Goal: Obtain resource: Obtain resource

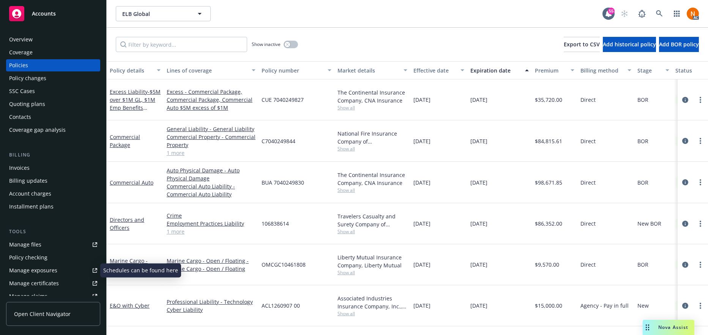
click at [40, 270] on div "Manage exposures" at bounding box center [33, 270] width 48 height 12
click at [683, 138] on icon "circleInformation" at bounding box center [686, 141] width 6 height 6
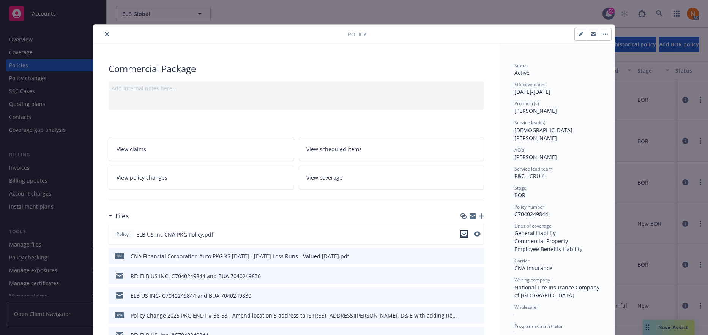
click at [462, 233] on icon "download file" at bounding box center [464, 233] width 5 height 5
click at [103, 35] on button "close" at bounding box center [107, 34] width 9 height 9
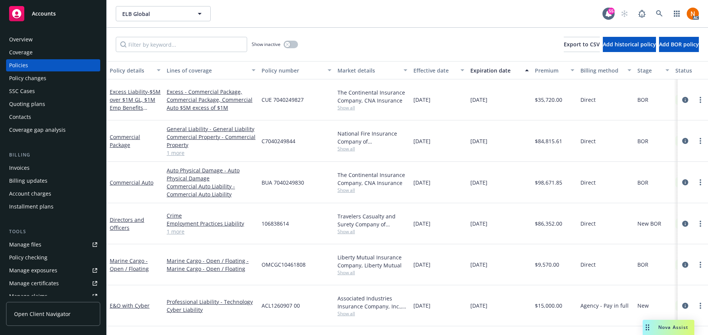
click at [173, 149] on link "1 more" at bounding box center [211, 153] width 89 height 8
click at [688, 138] on icon "circleInformation" at bounding box center [686, 141] width 6 height 6
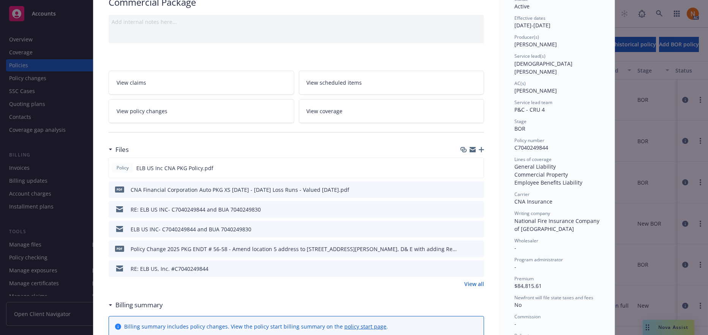
scroll to position [76, 0]
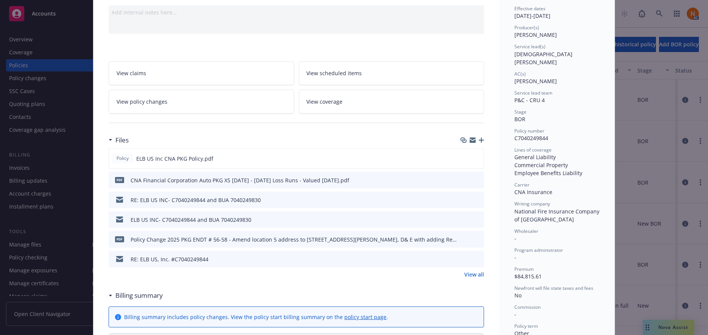
click at [475, 273] on link "View all" at bounding box center [475, 274] width 20 height 8
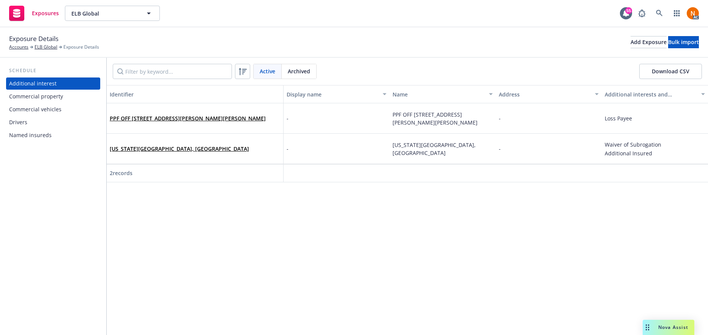
click at [56, 120] on div "Drivers" at bounding box center [53, 122] width 88 height 12
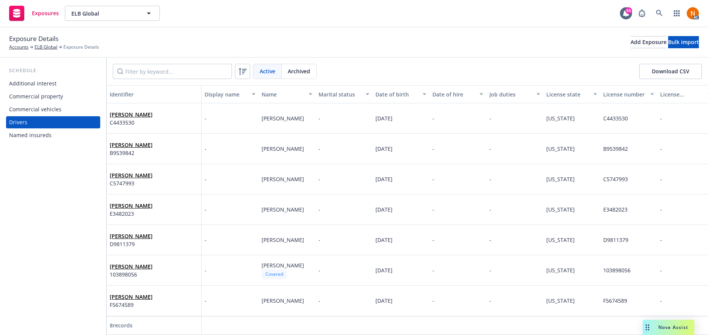
click at [653, 75] on button "Download CSV" at bounding box center [671, 71] width 63 height 15
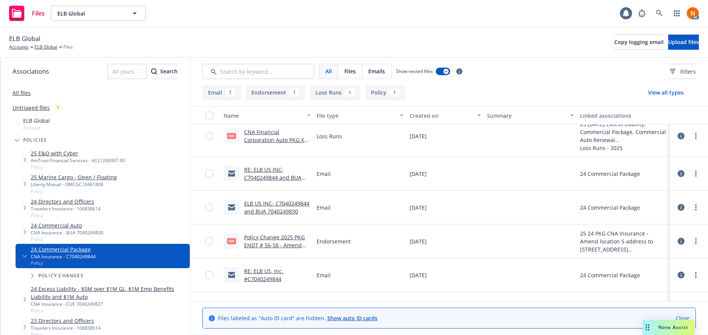
scroll to position [8, 0]
click at [275, 239] on link "Policy Change 2025 PKG ENDT # 56-58 - Amend location 5 address to [STREET_ADDRE…" at bounding box center [277, 262] width 66 height 55
click at [296, 246] on link "Policy Change 2025 PKG ENDT # 56-58 - Amend location 5 address to [STREET_ADDRE…" at bounding box center [277, 262] width 66 height 55
click at [678, 241] on icon at bounding box center [681, 242] width 7 height 7
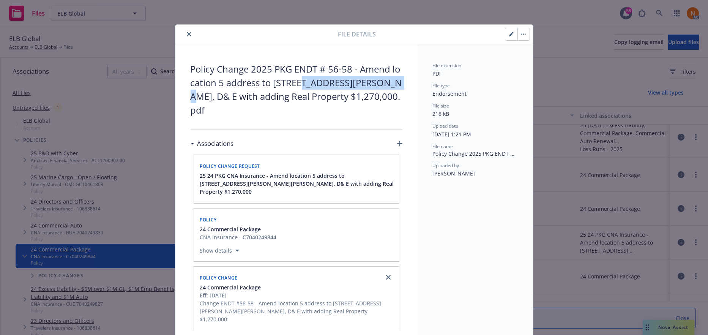
drag, startPoint x: 299, startPoint y: 83, endPoint x: 392, endPoint y: 85, distance: 92.7
click at [392, 85] on span "Policy Change 2025 PKG ENDT # 56-58 - Amend location 5 address to [STREET_ADDRE…" at bounding box center [297, 89] width 212 height 55
click at [258, 66] on span "Policy Change 2025 PKG ENDT # 56-58 - Amend location 5 address to [STREET_ADDRE…" at bounding box center [297, 89] width 212 height 55
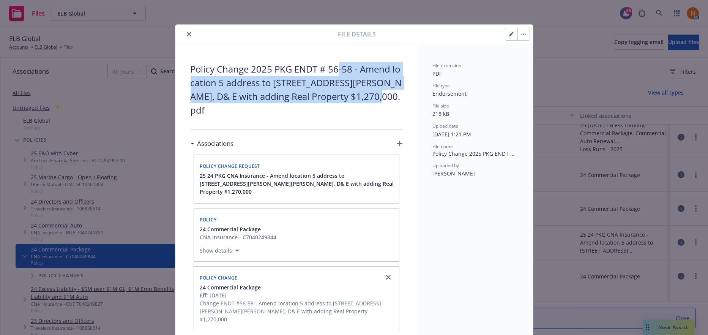
drag, startPoint x: 356, startPoint y: 74, endPoint x: 295, endPoint y: 6, distance: 91.4
click at [369, 92] on span "Policy Change 2025 PKG ENDT # 56-58 - Amend location 5 address to [STREET_ADDRE…" at bounding box center [297, 89] width 212 height 55
